Goal: Navigation & Orientation: Find specific page/section

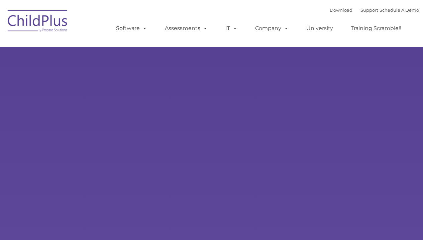
type input ""
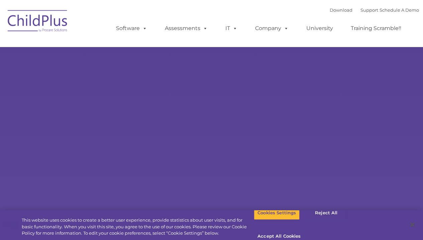
select select "MEDIUM"
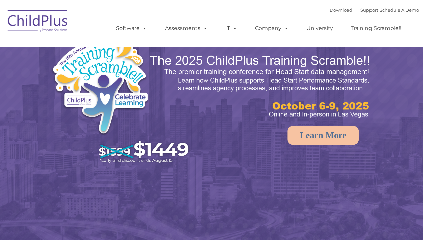
select select "MEDIUM"
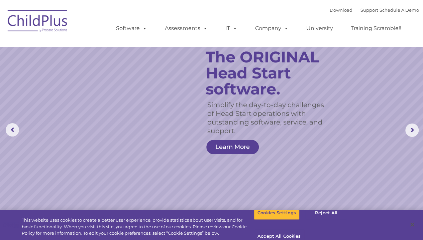
click at [416, 131] on rs-arrow at bounding box center [411, 130] width 13 height 13
